Goal: Task Accomplishment & Management: Complete application form

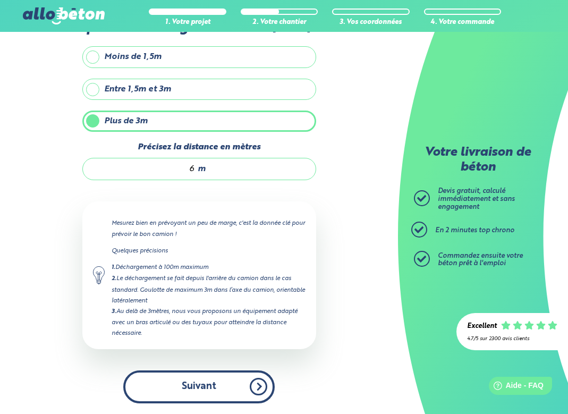
scroll to position [67, 0]
click at [199, 390] on button "Suivant" at bounding box center [198, 386] width 151 height 32
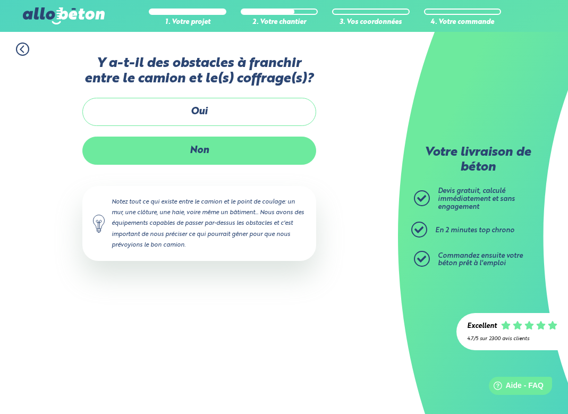
click at [202, 144] on label "Non" at bounding box center [199, 150] width 234 height 28
click at [0, 0] on input "Non" at bounding box center [0, 0] width 0 height 0
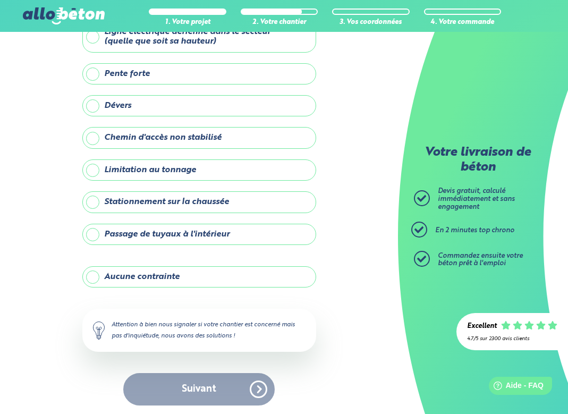
scroll to position [76, 0]
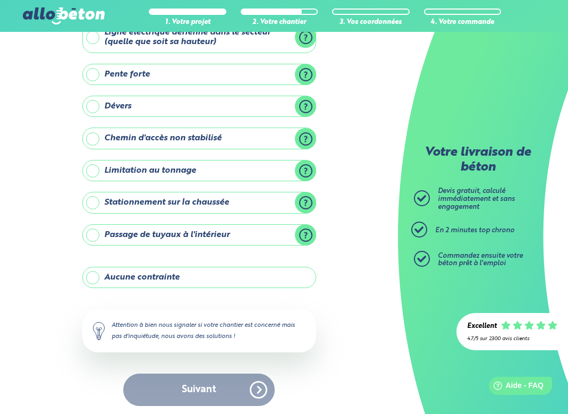
click at [92, 273] on label "Aucune contrainte" at bounding box center [199, 277] width 234 height 21
click at [0, 0] on input "Aucune contrainte" at bounding box center [0, 0] width 0 height 0
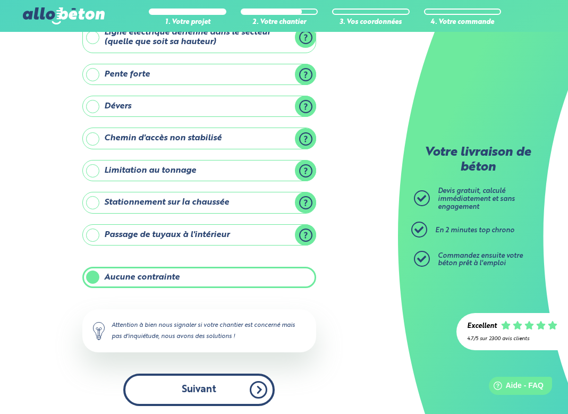
click at [198, 388] on button "Suivant" at bounding box center [198, 389] width 151 height 32
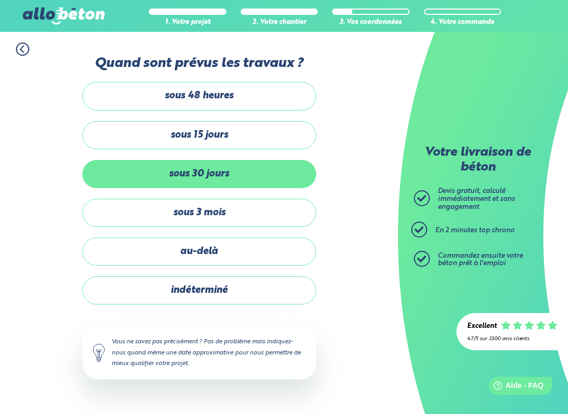
click at [164, 177] on label "sous 30 jours" at bounding box center [199, 174] width 234 height 28
click at [0, 0] on input "sous 30 jours" at bounding box center [0, 0] width 0 height 0
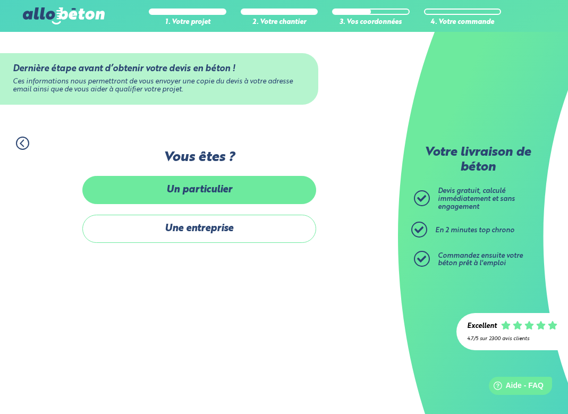
click at [179, 186] on label "Un particulier" at bounding box center [199, 190] width 234 height 28
click at [0, 0] on input "Un particulier" at bounding box center [0, 0] width 0 height 0
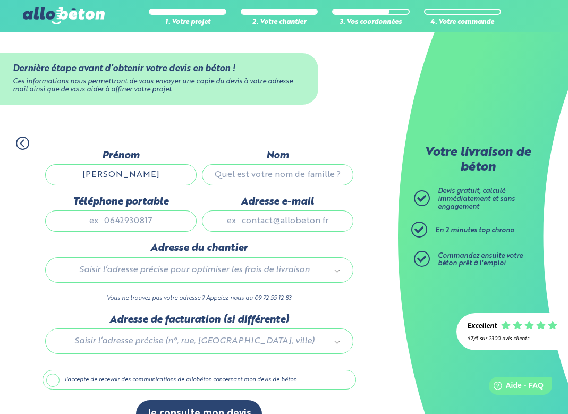
type input "[PERSON_NAME]"
type input "Mauny"
click at [285, 249] on label "Adresse du chantier" at bounding box center [199, 248] width 308 height 12
type input "[EMAIL_ADDRESS][DOMAIN_NAME]"
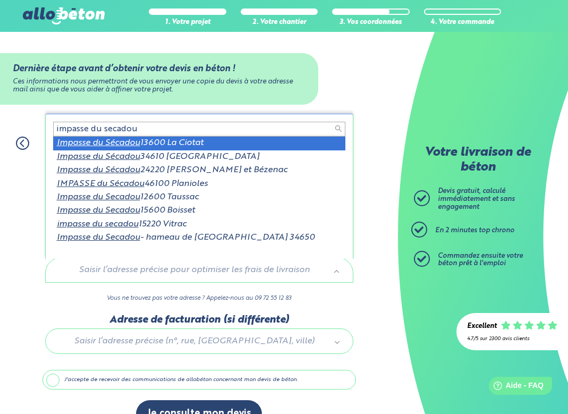
type input "impasse du secadou"
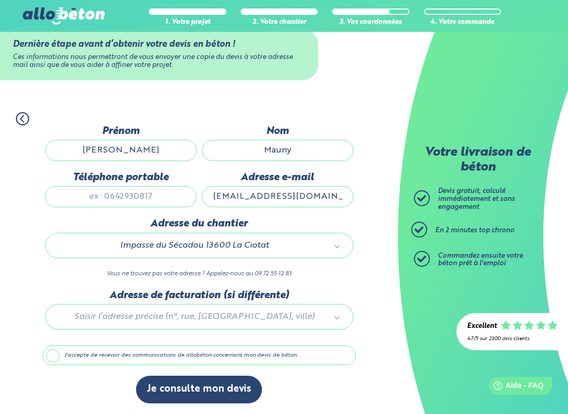
scroll to position [28, 0]
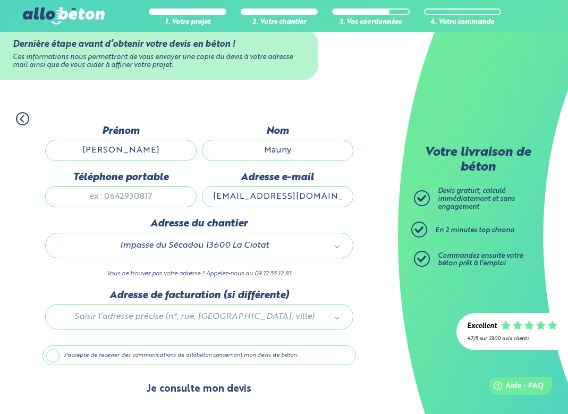
click at [183, 386] on button "Je consulte mon devis" at bounding box center [199, 388] width 126 height 27
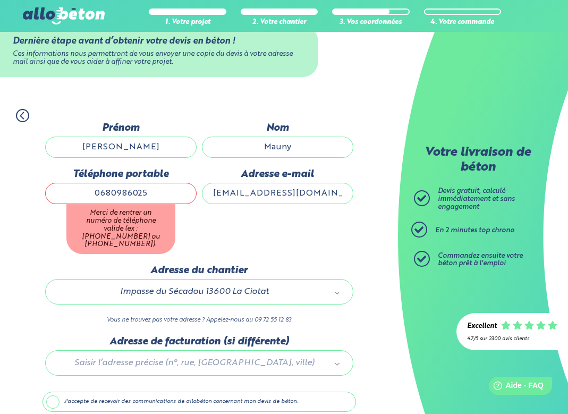
type input "0680986025"
click at [186, 242] on div "Dernière étape avant d’obtenir votre devis en béton ! Ces informations nous per…" at bounding box center [198, 313] width 313 height 383
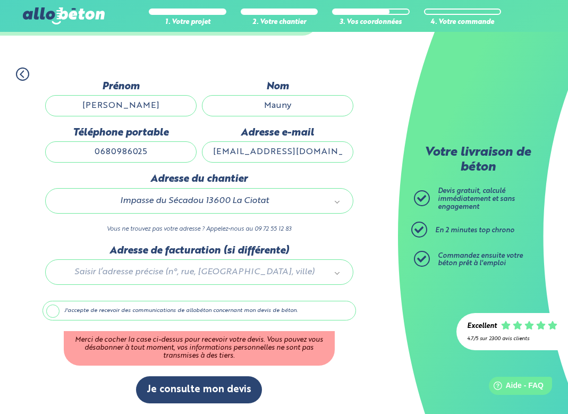
scroll to position [71, 0]
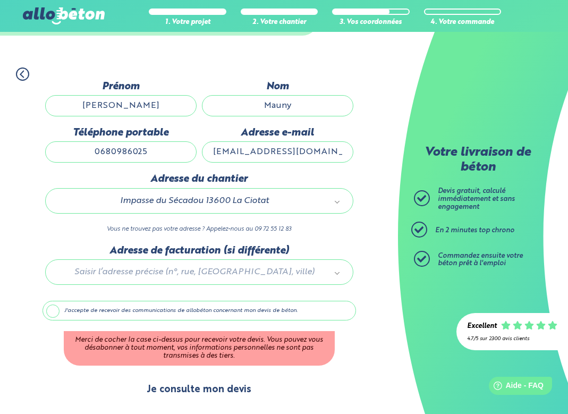
click at [190, 388] on button "Je consulte mon devis" at bounding box center [199, 389] width 126 height 27
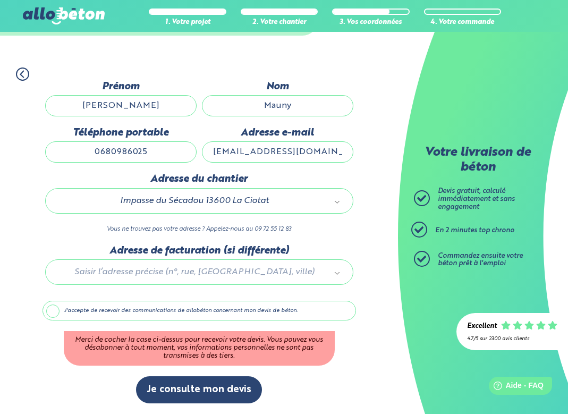
click at [56, 313] on label "J'accepte de recevoir des communications de allobéton concernant mon devis de b…" at bounding box center [198, 311] width 313 height 20
click at [0, 0] on input "J'accepte de recevoir des communications de allobéton concernant mon devis de b…" at bounding box center [0, 0] width 0 height 0
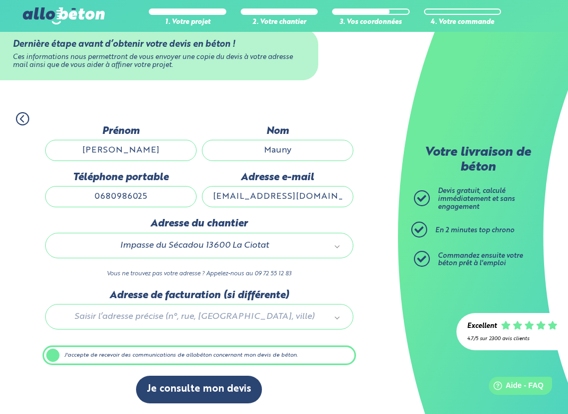
scroll to position [28, 0]
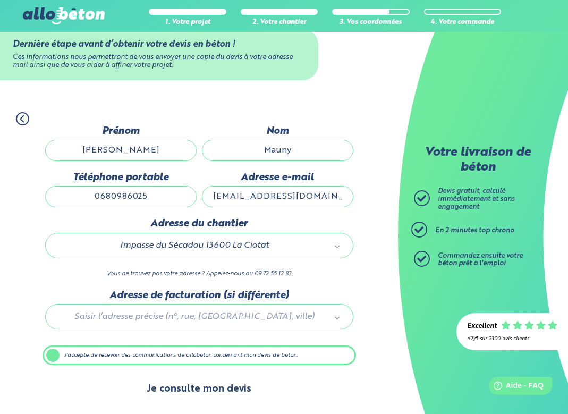
click at [187, 386] on button "Je consulte mon devis" at bounding box center [199, 388] width 126 height 27
